Goal: Book appointment/travel/reservation

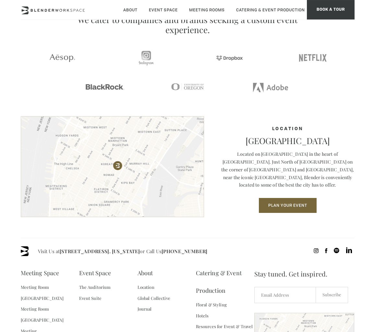
scroll to position [774, 0]
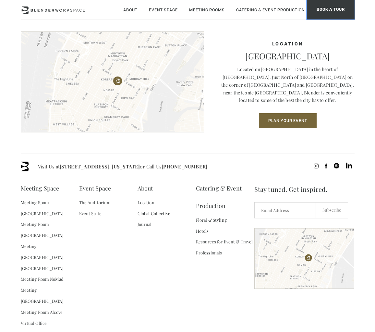
click at [326, 13] on span "BOOK A TOUR" at bounding box center [331, 9] width 48 height 19
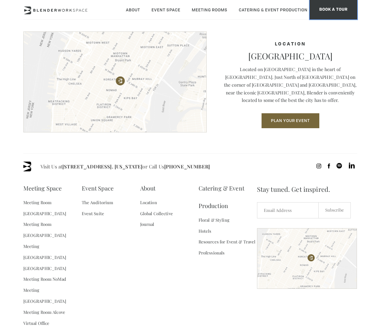
scroll to position [776, 0]
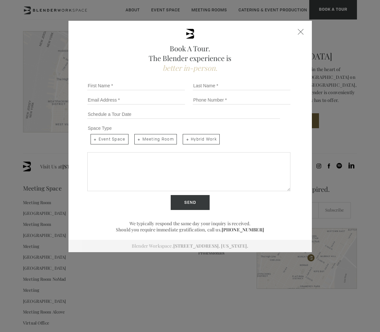
click at [148, 140] on span "Meeting Room" at bounding box center [155, 139] width 42 height 10
click at [136, 136] on input "Meeting Room" at bounding box center [134, 133] width 4 height 4
checkbox input "true"
click at [112, 139] on span "Event Space" at bounding box center [109, 139] width 38 height 10
click at [92, 136] on input "Event Space" at bounding box center [90, 133] width 4 height 4
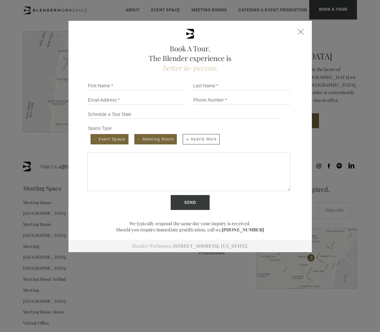
click at [109, 139] on span "Event Space" at bounding box center [109, 139] width 38 height 10
click at [92, 136] on input "Event Space" at bounding box center [90, 133] width 4 height 4
checkbox input "false"
click at [150, 141] on span "Meeting Room" at bounding box center [155, 139] width 42 height 10
click at [136, 136] on input "Meeting Room" at bounding box center [134, 133] width 4 height 4
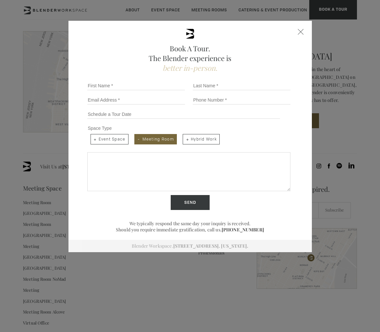
checkbox input "false"
click at [191, 141] on span "Hybrid Work" at bounding box center [201, 139] width 37 height 10
click at [184, 136] on input "Hybrid Work" at bounding box center [182, 133] width 4 height 4
click at [199, 142] on span "Hybrid Work" at bounding box center [201, 139] width 37 height 10
click at [184, 136] on input "Hybrid Work" at bounding box center [182, 133] width 4 height 4
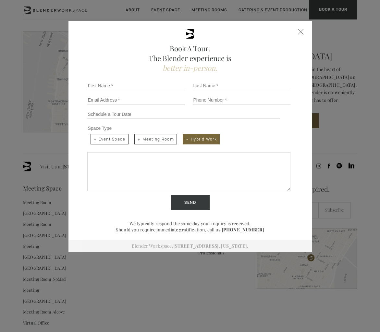
checkbox input "false"
click at [299, 32] on div "Close form" at bounding box center [301, 32] width 6 height 6
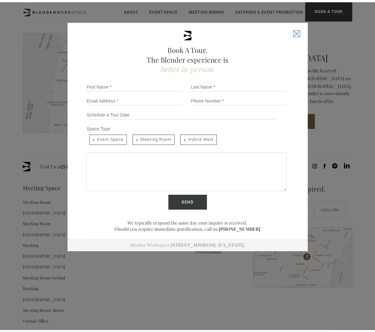
scroll to position [774, 0]
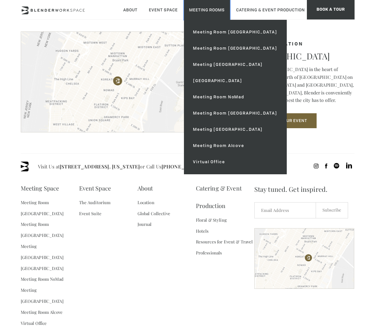
click at [193, 8] on link "Meeting Rooms" at bounding box center [207, 10] width 46 height 20
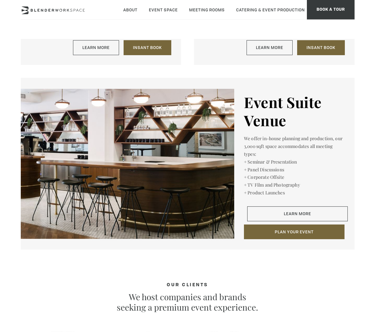
scroll to position [848, 0]
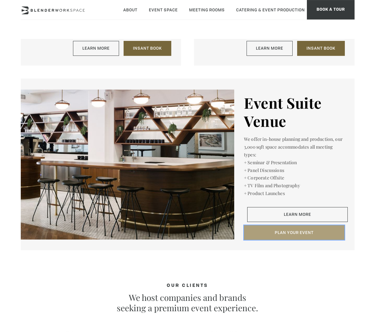
click at [308, 225] on button "Plan Your Event" at bounding box center [294, 232] width 101 height 15
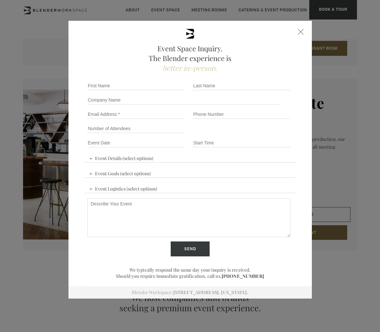
click at [295, 30] on div "Event Space Inquiry. The Blender experience is better in-person. Event Details …" at bounding box center [189, 160] width 243 height 278
click at [299, 32] on div at bounding box center [301, 32] width 6 height 6
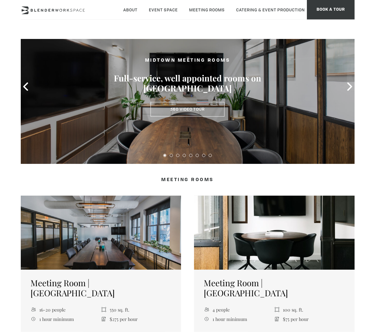
scroll to position [0, 0]
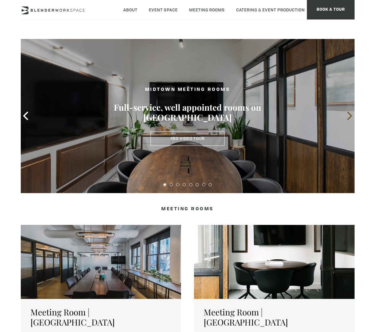
click at [349, 113] on icon at bounding box center [349, 116] width 5 height 8
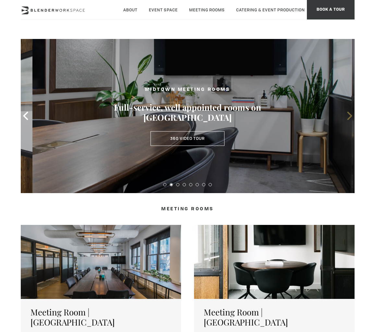
click at [349, 113] on icon at bounding box center [349, 116] width 5 height 8
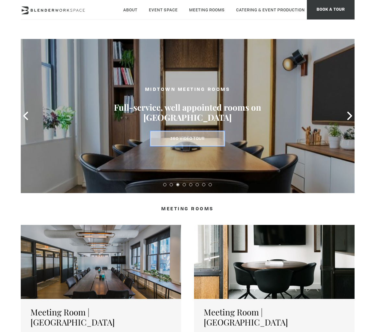
click at [190, 143] on link "360 Video Tour" at bounding box center [187, 138] width 74 height 15
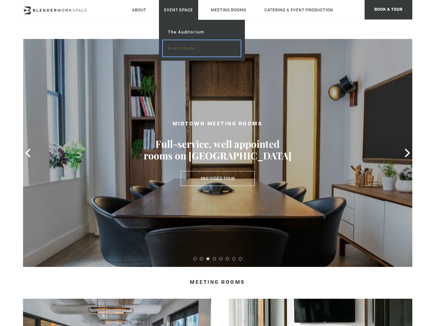
click at [184, 50] on link "Event Suite" at bounding box center [201, 48] width 77 height 16
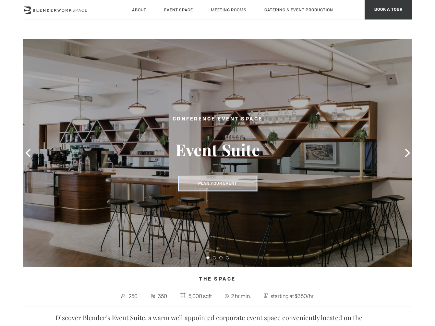
click at [233, 184] on button "Plan Your Event" at bounding box center [217, 183] width 78 height 15
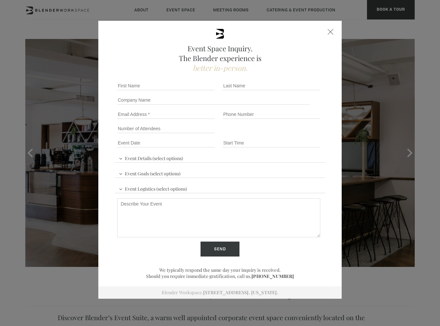
click at [331, 30] on div at bounding box center [330, 32] width 6 height 6
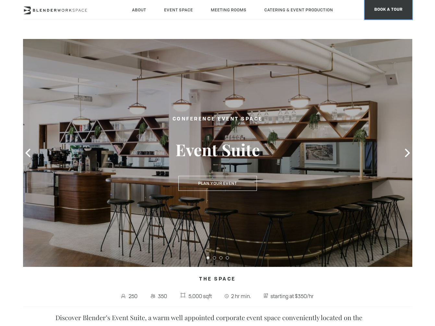
click at [392, 15] on span "BOOK A TOUR" at bounding box center [388, 9] width 48 height 19
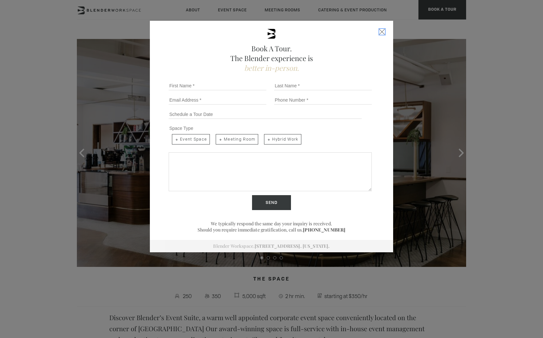
click at [379, 31] on div "Close form" at bounding box center [382, 32] width 6 height 6
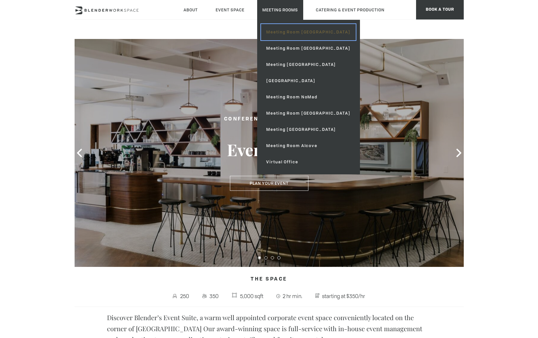
click at [276, 32] on link "Meeting Room [GEOGRAPHIC_DATA]" at bounding box center [308, 32] width 94 height 16
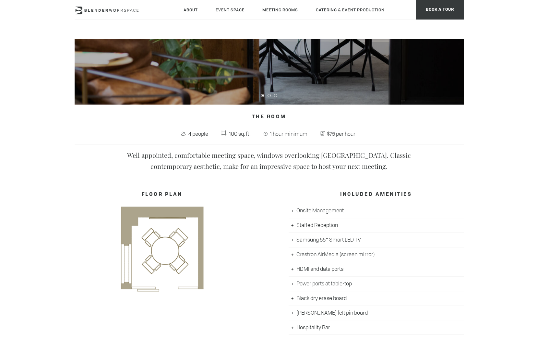
scroll to position [221, 0]
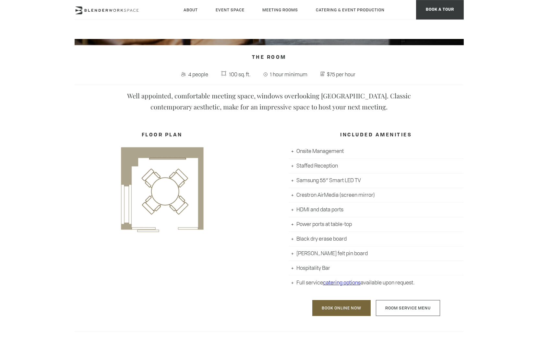
click at [175, 197] on img at bounding box center [162, 189] width 175 height 91
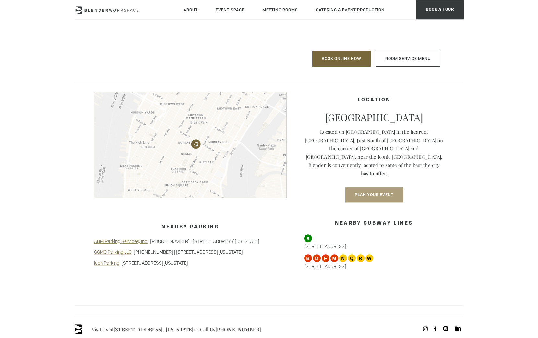
scroll to position [470, 0]
click at [365, 188] on button "Plan Your Event" at bounding box center [374, 195] width 58 height 15
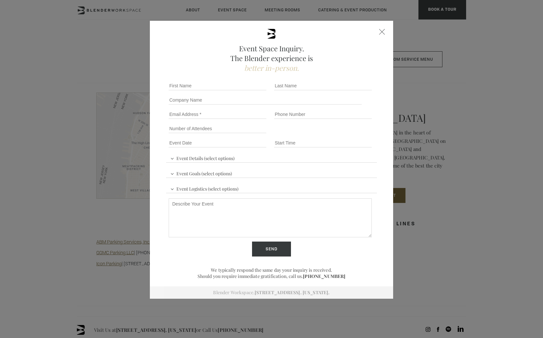
click at [380, 32] on div at bounding box center [382, 32] width 6 height 6
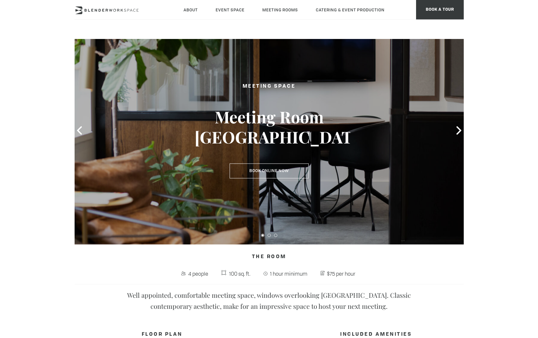
scroll to position [0, 0]
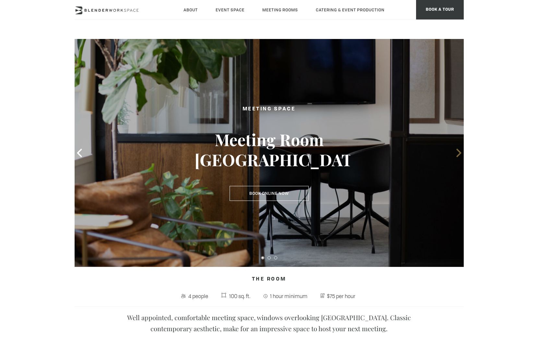
click at [456, 150] on icon at bounding box center [459, 152] width 8 height 8
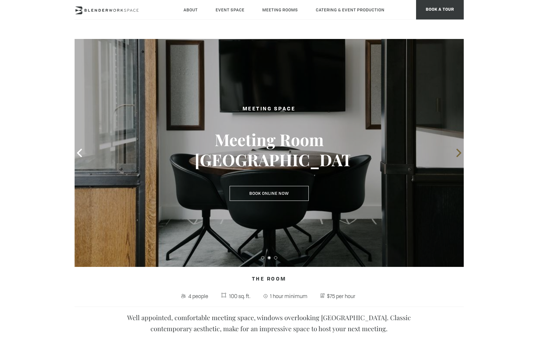
click at [456, 150] on icon at bounding box center [459, 152] width 8 height 8
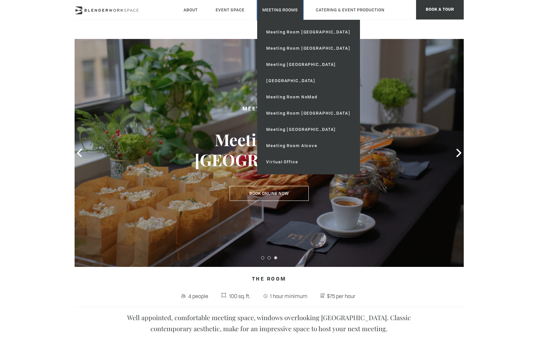
click at [275, 9] on link "Meeting Rooms" at bounding box center [280, 10] width 46 height 20
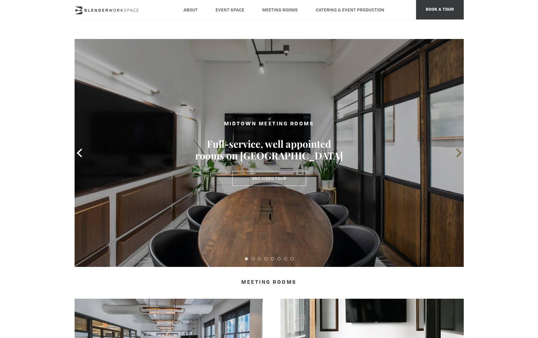
click at [459, 150] on icon at bounding box center [459, 152] width 8 height 8
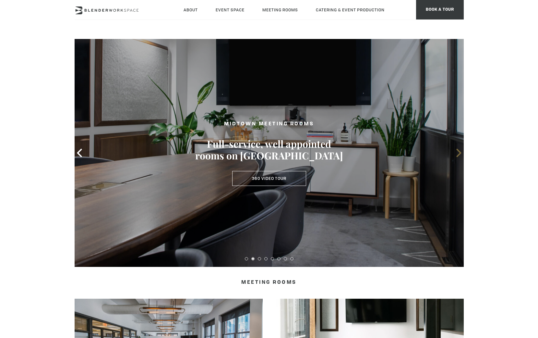
click at [459, 150] on icon at bounding box center [459, 152] width 8 height 8
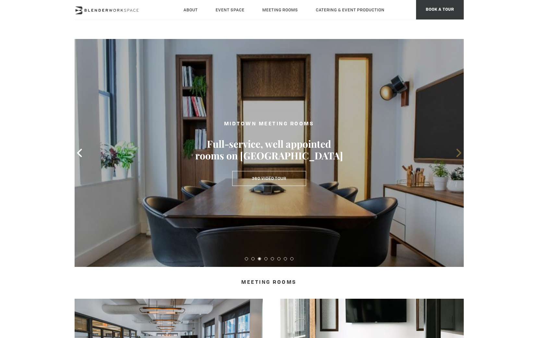
click at [459, 150] on icon at bounding box center [459, 152] width 8 height 8
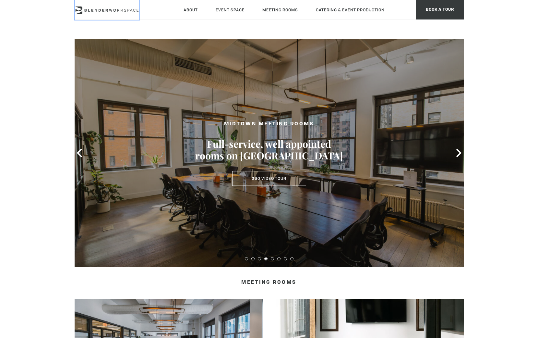
click at [133, 5] on link at bounding box center [107, 10] width 65 height 20
